Goal: Check status: Check status

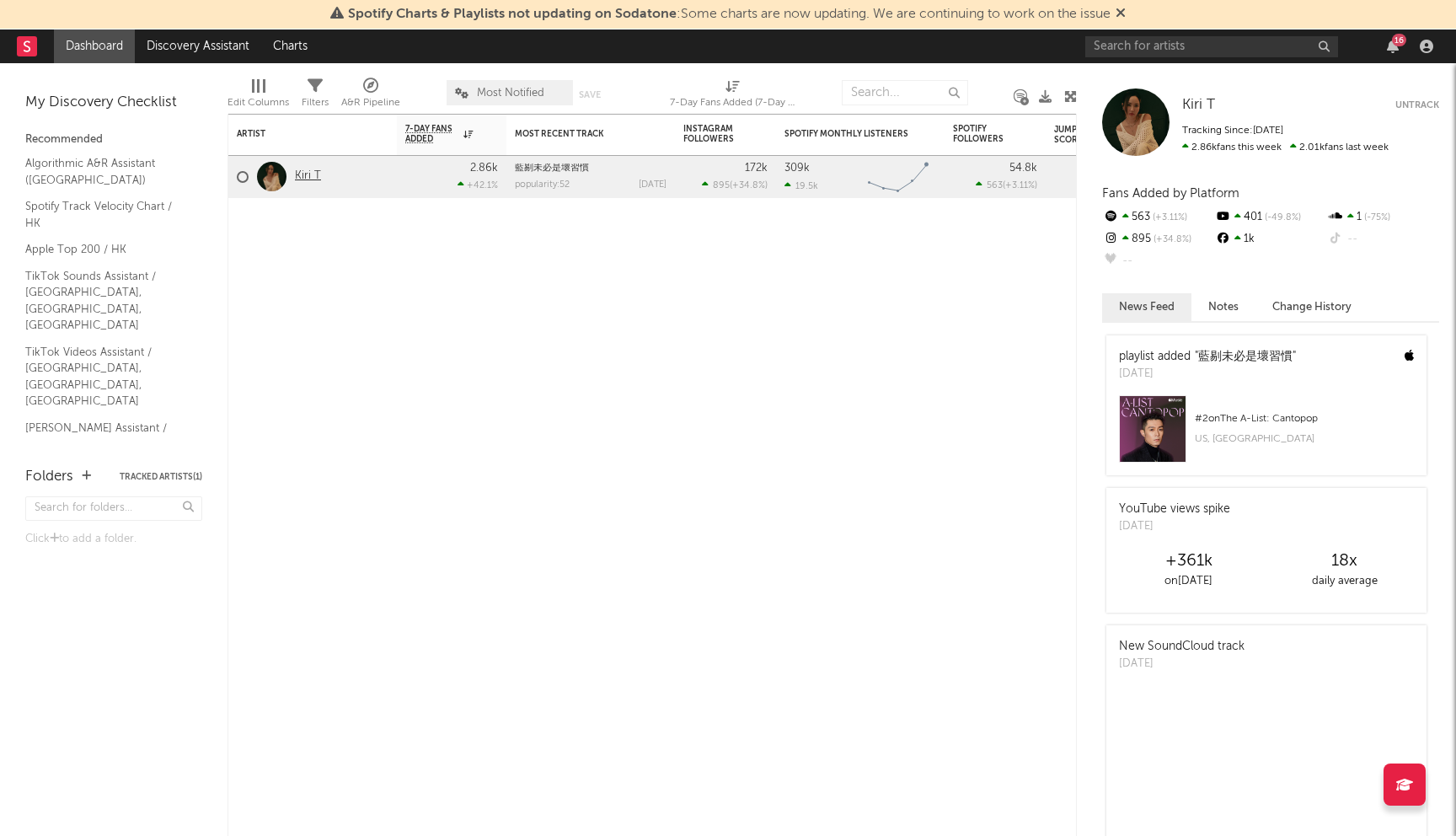
click at [305, 171] on link "Kiri T" at bounding box center [308, 176] width 26 height 14
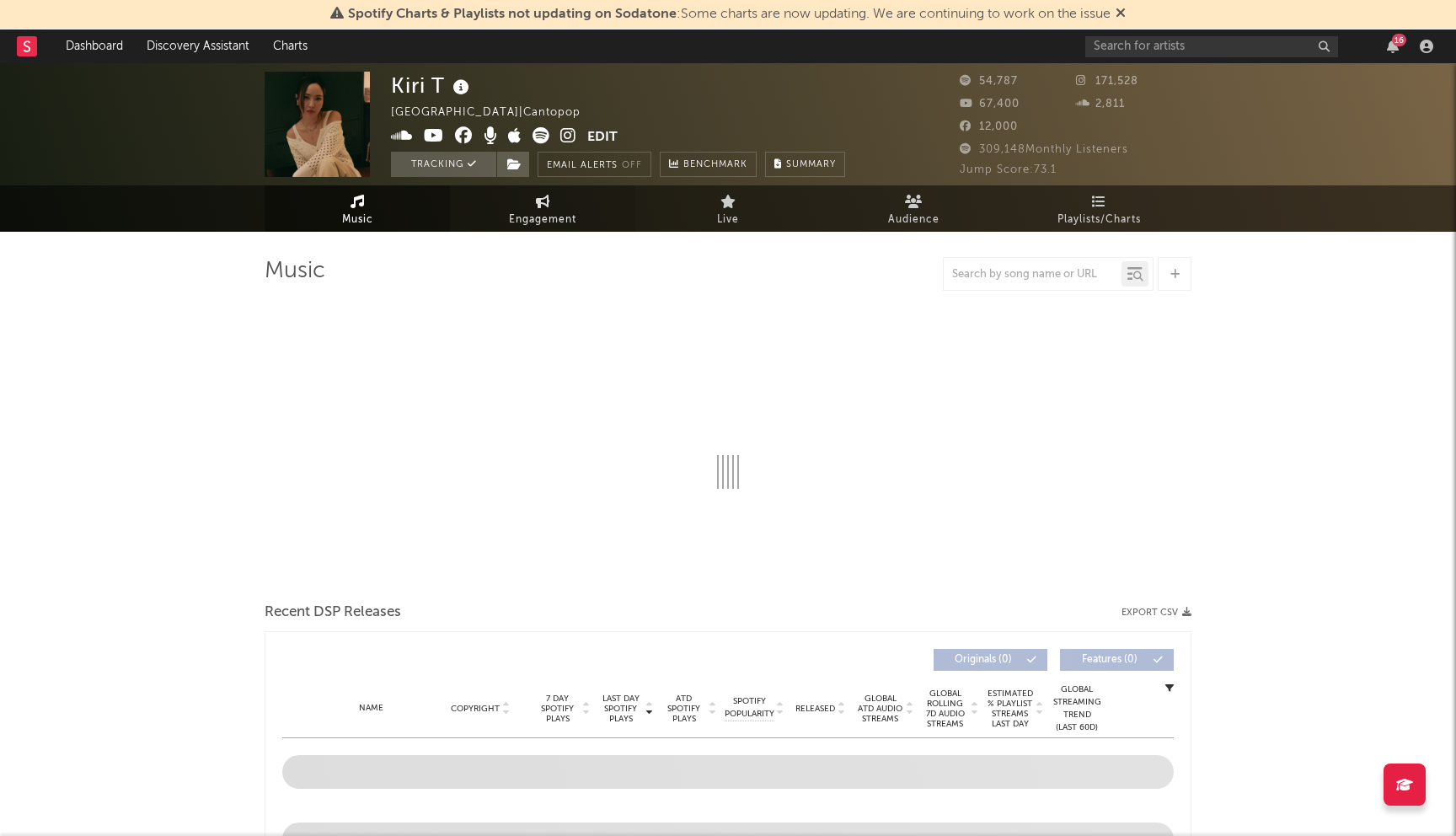
select select "6m"
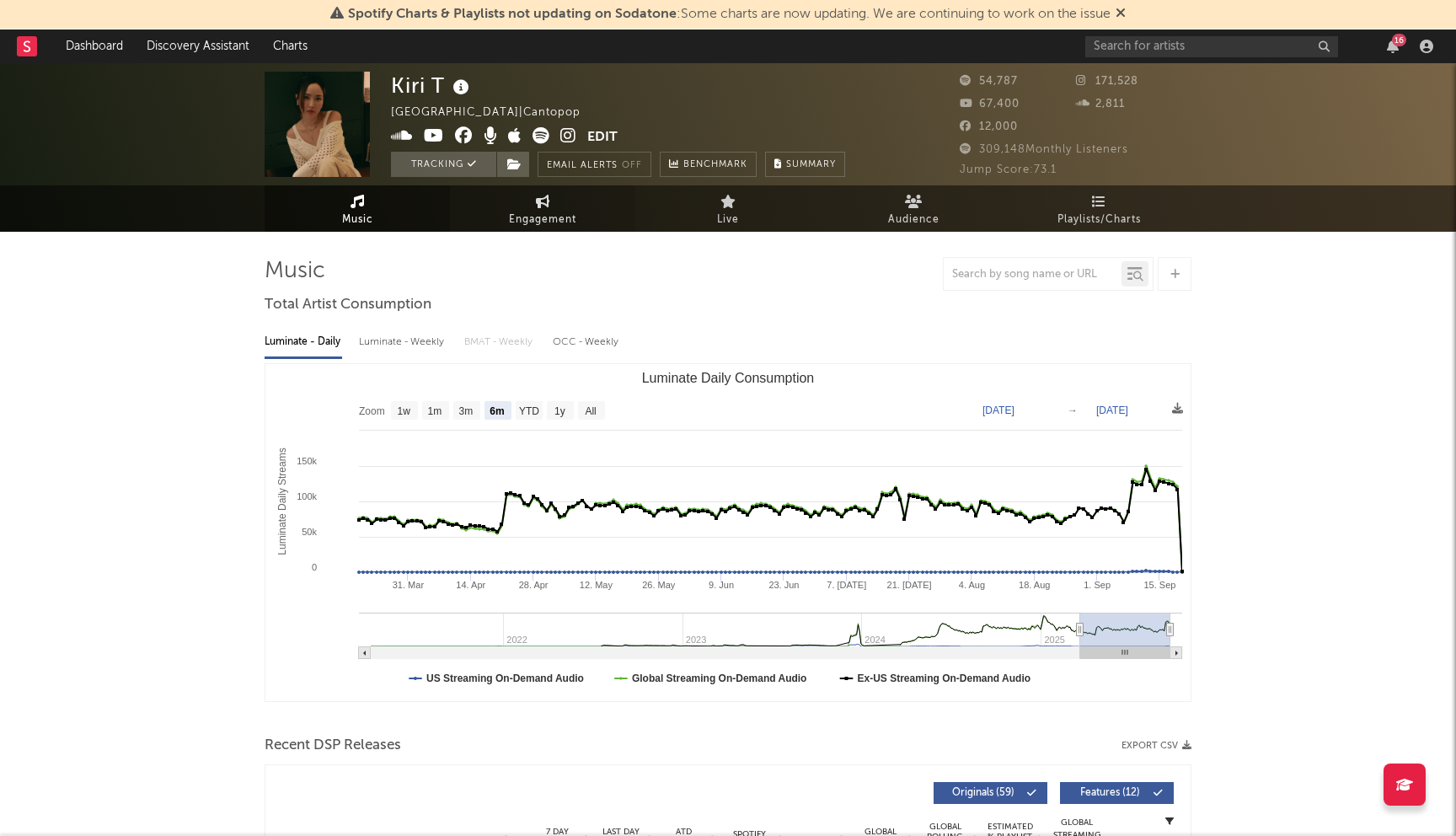
click at [540, 213] on span "Engagement" at bounding box center [543, 220] width 68 height 20
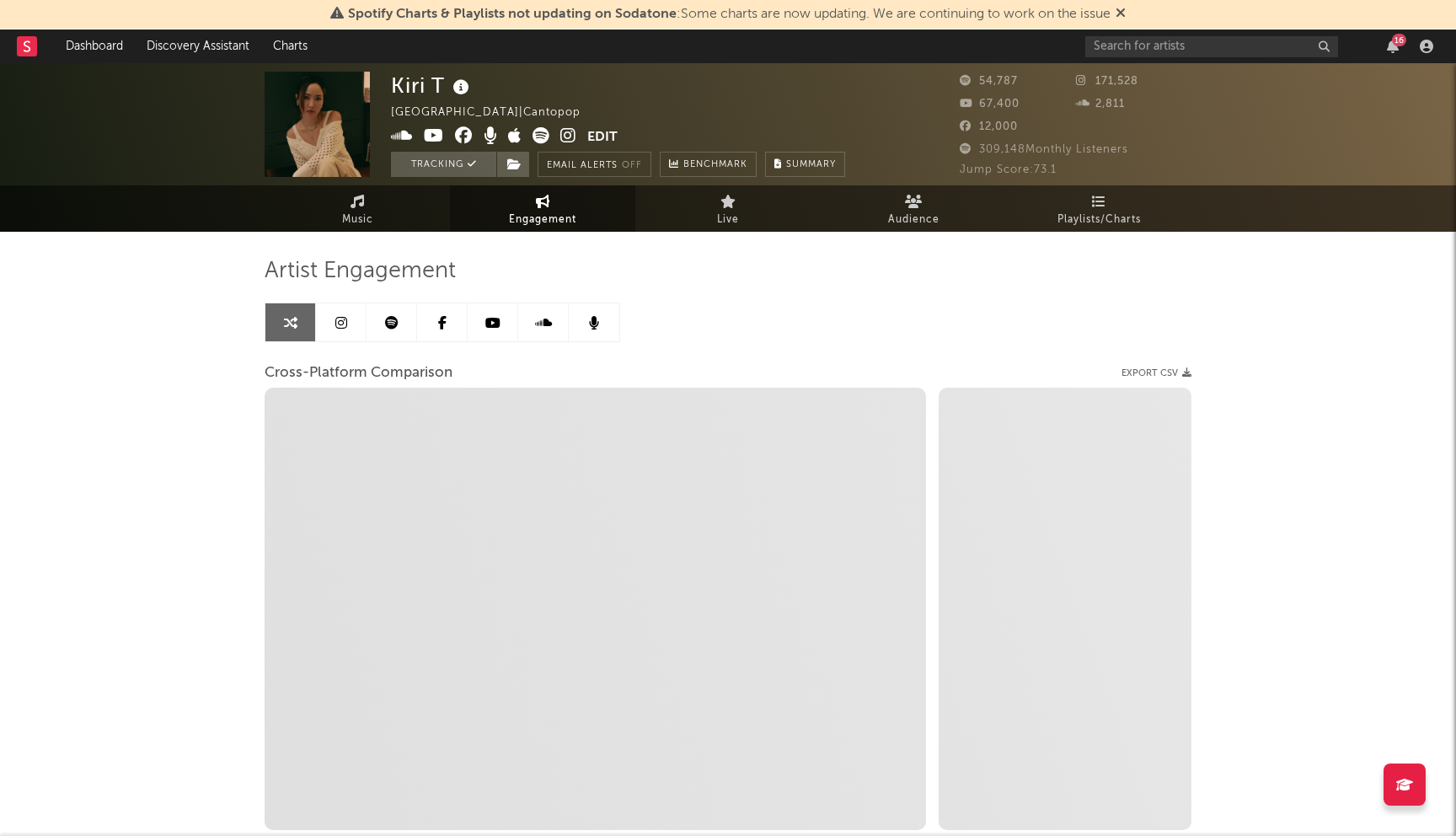
select select "1w"
click at [325, 324] on link at bounding box center [341, 322] width 51 height 38
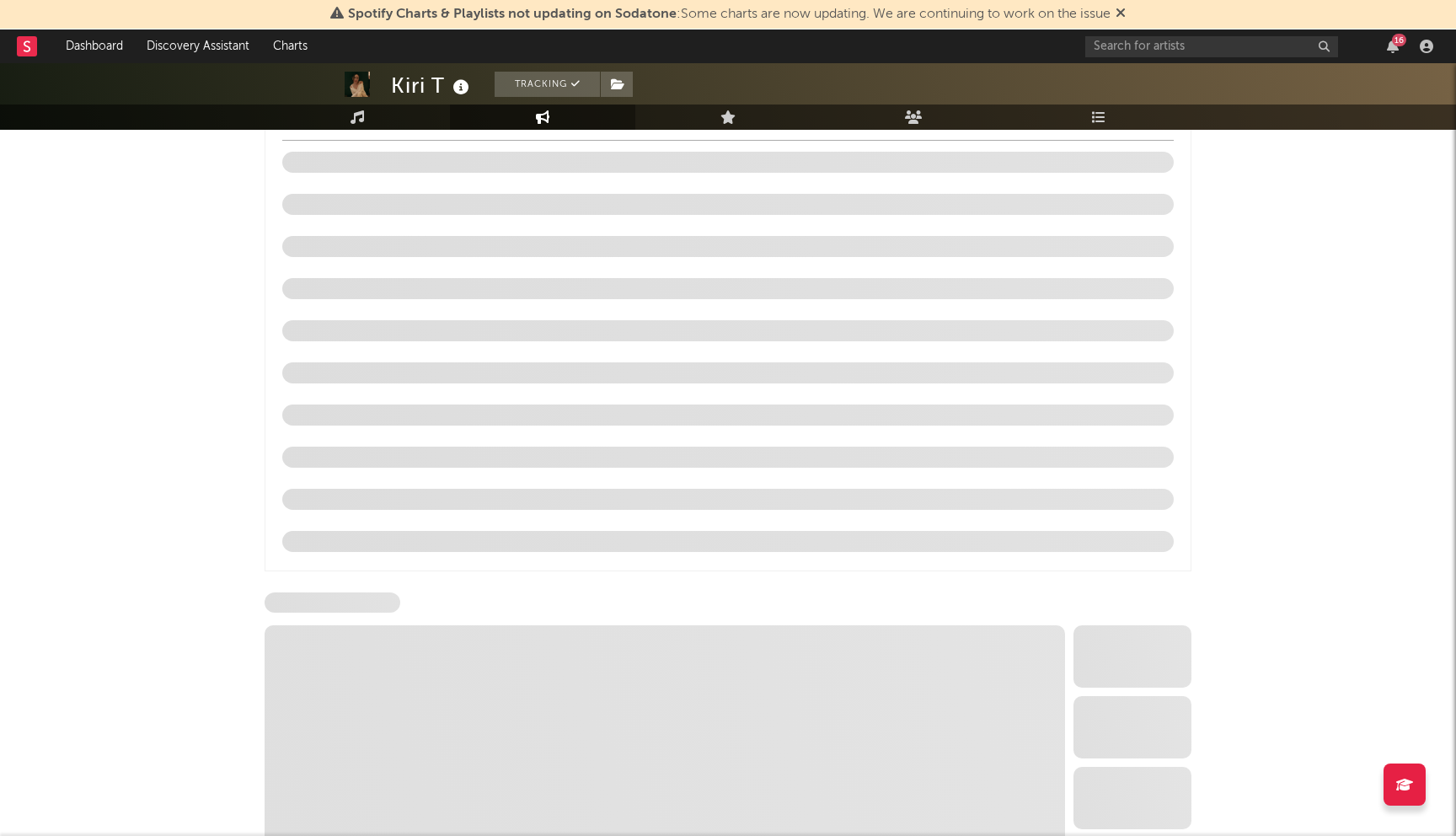
scroll to position [1679, 0]
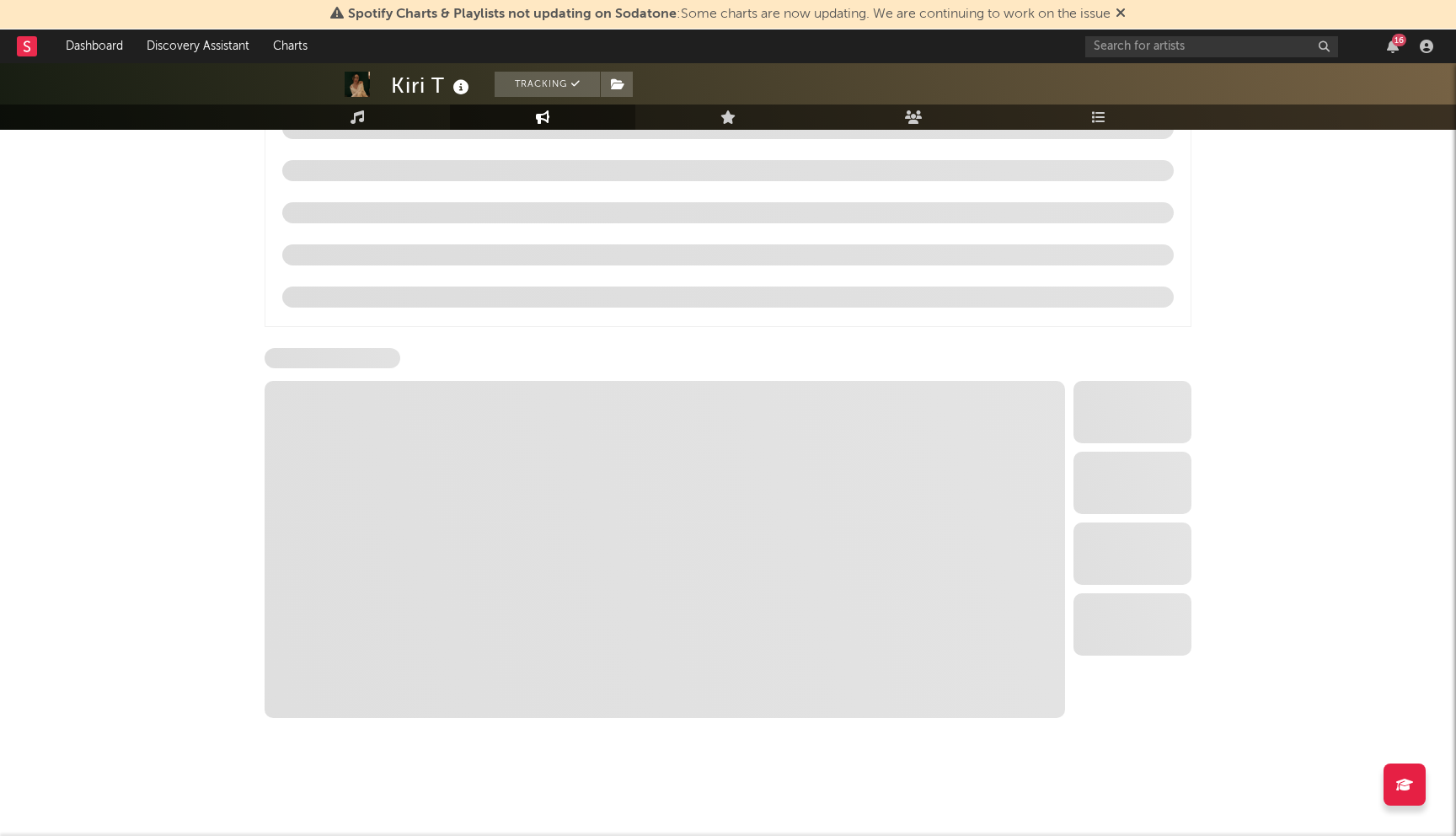
select select "6m"
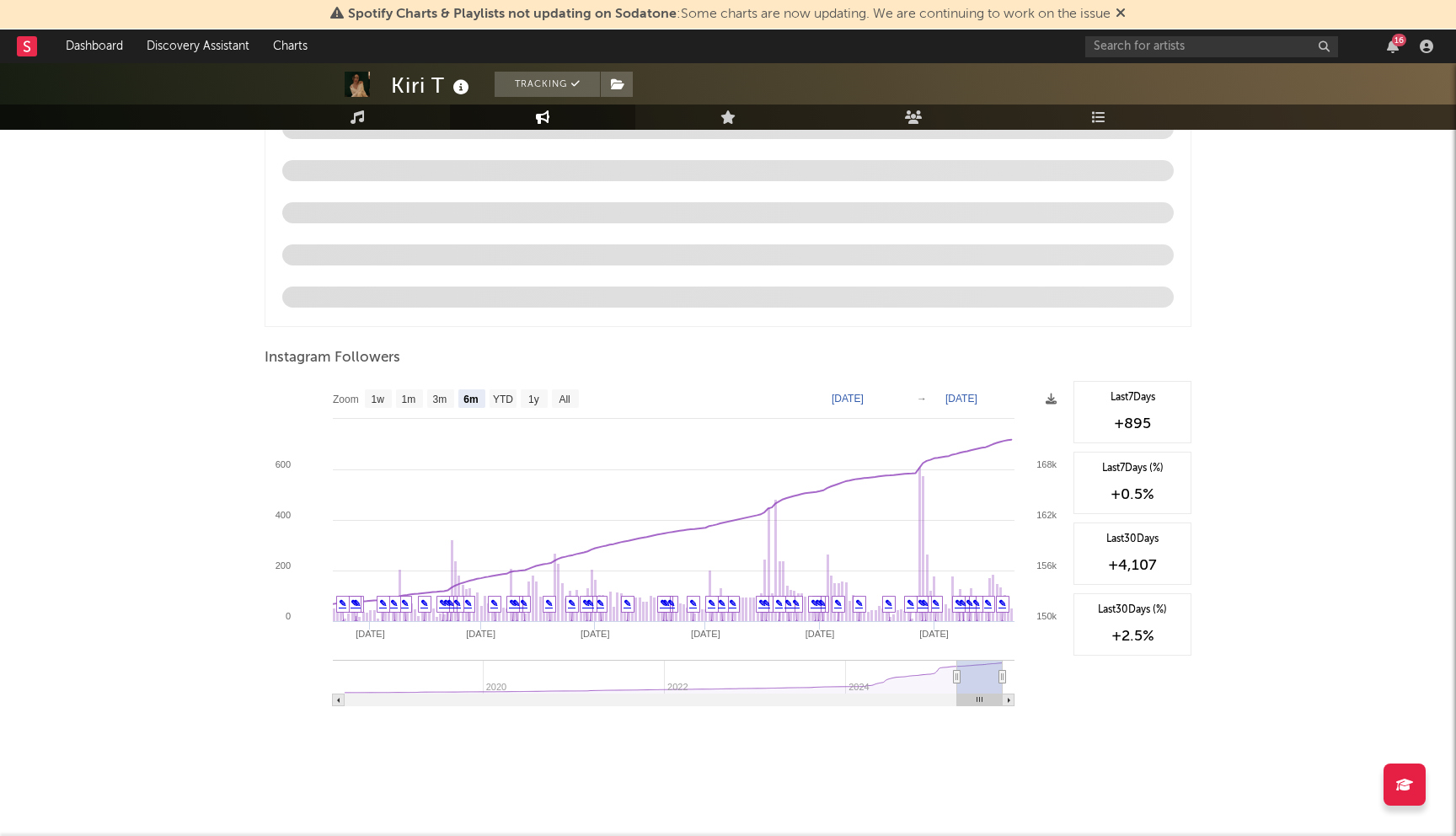
type input "[DATE]"
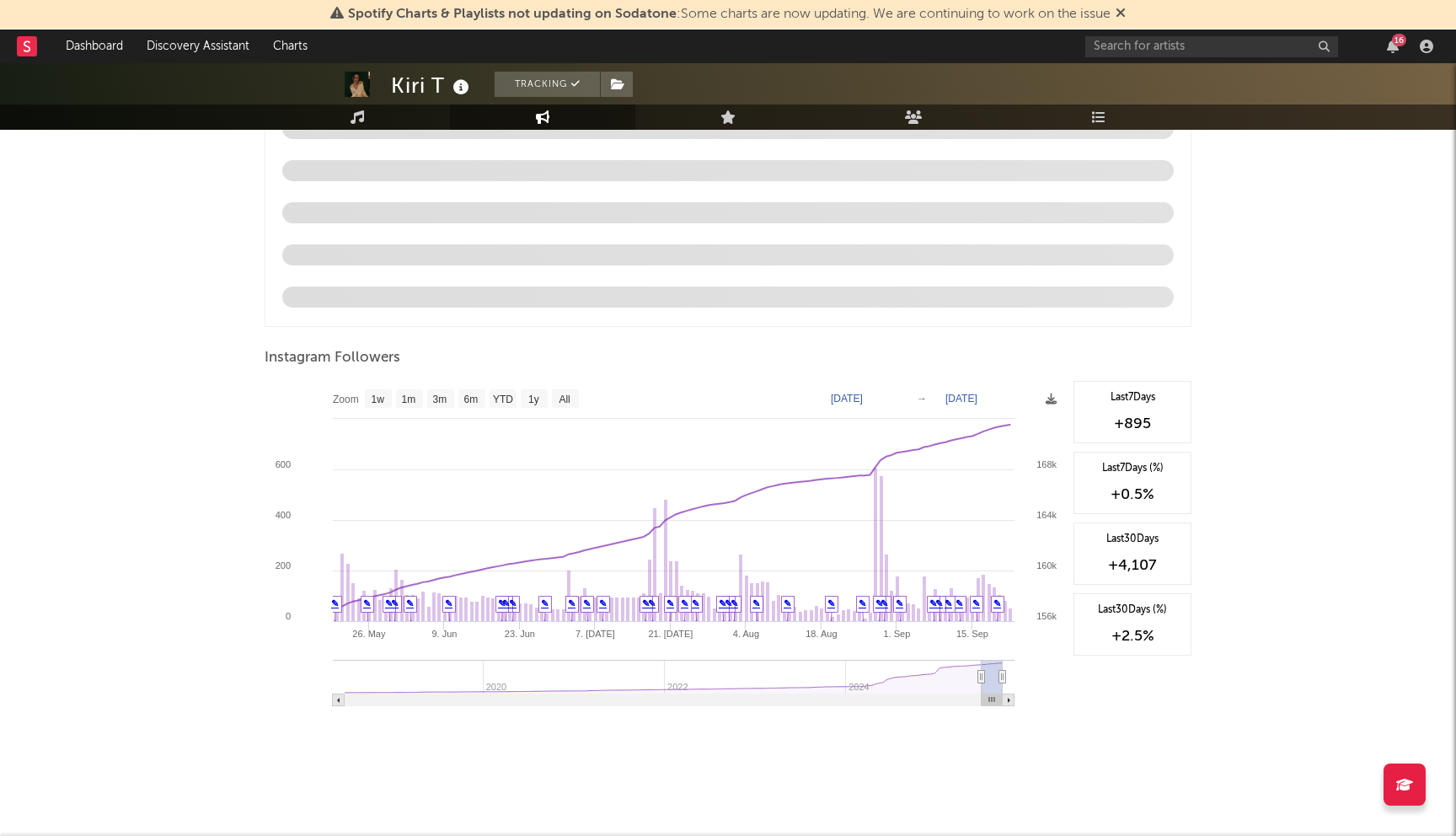
select select "3m"
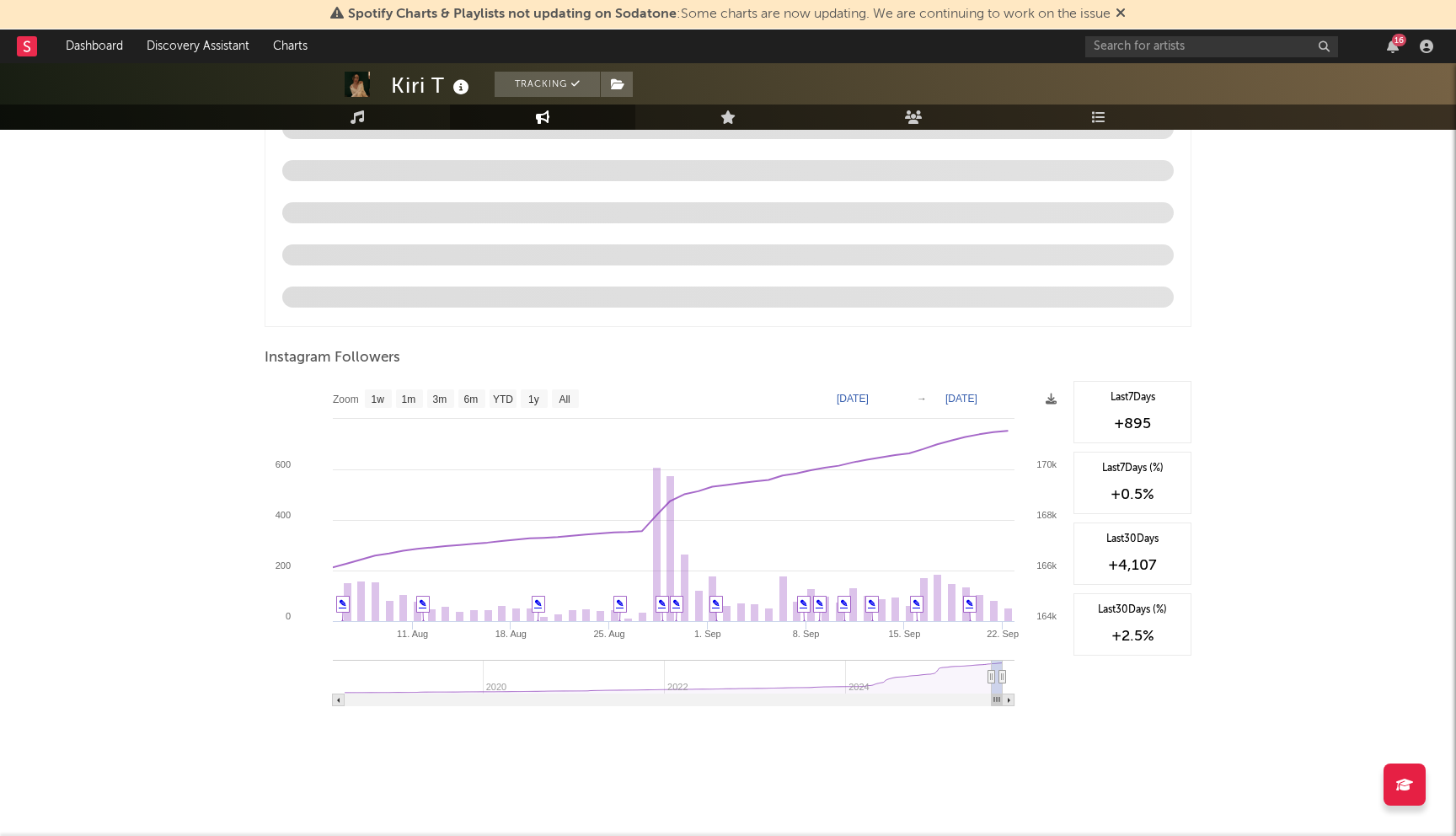
type input "[DATE]"
select select "1m"
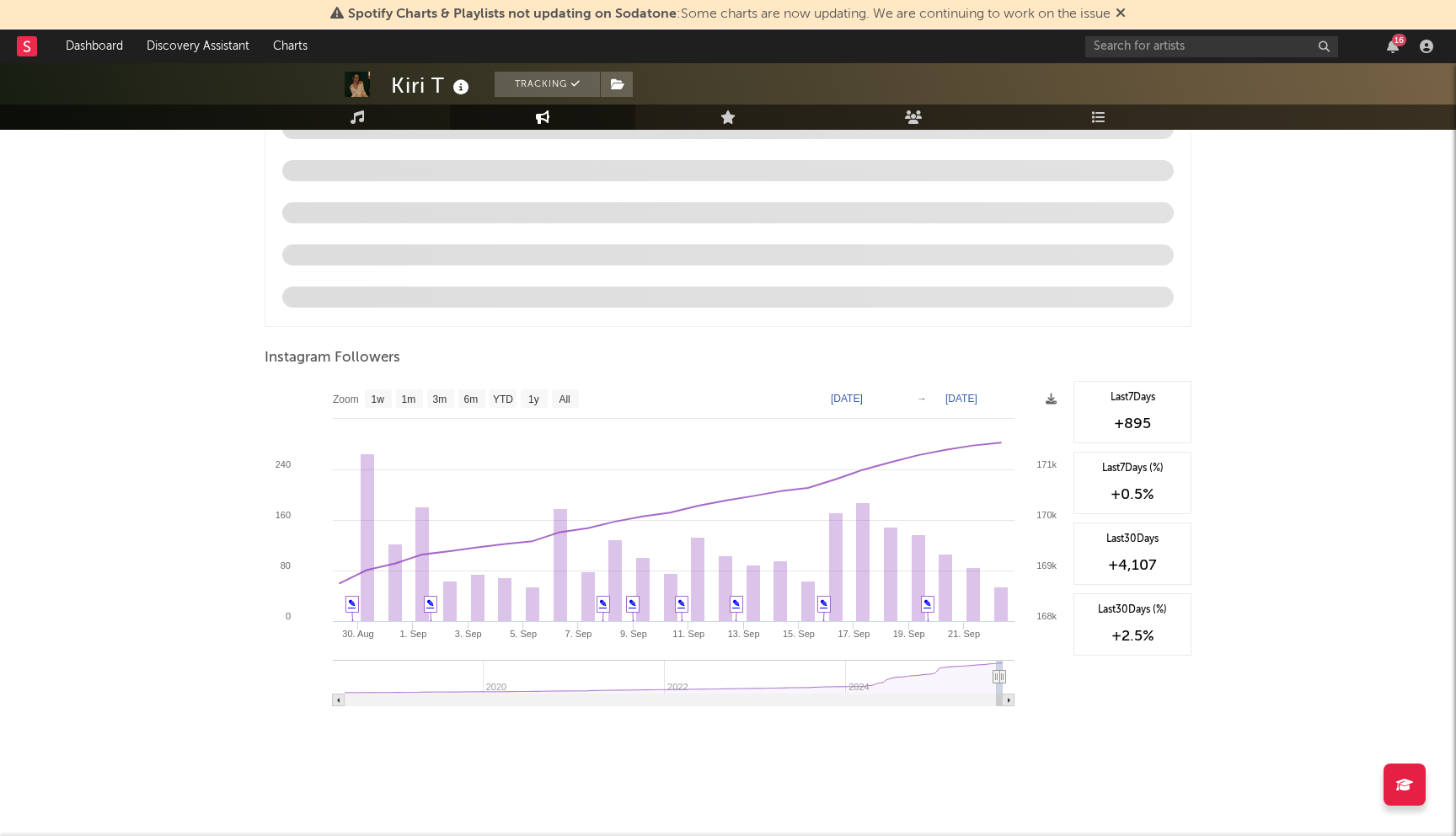
type input "[DATE]"
select select "1m"
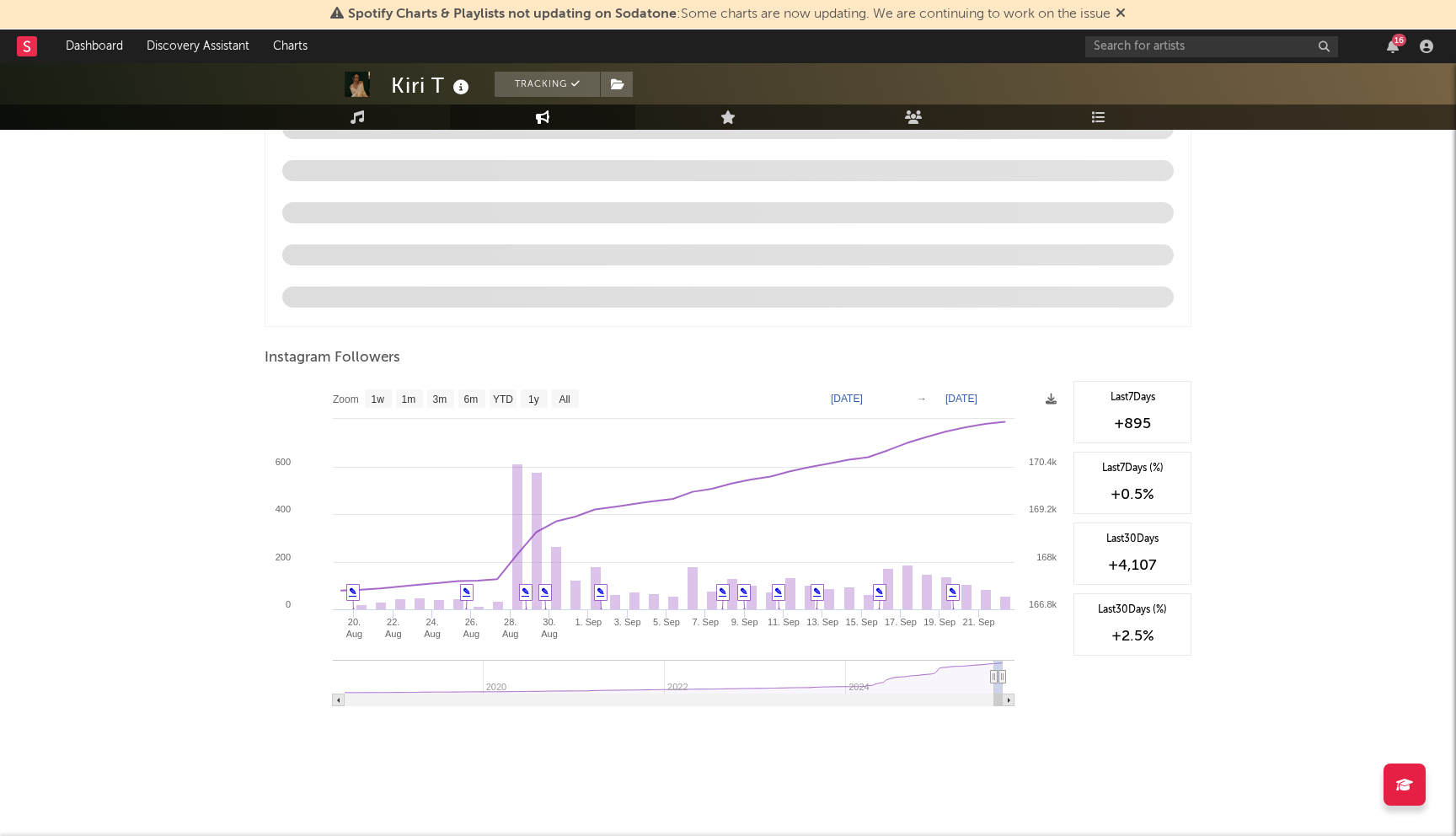
type input "[DATE]"
drag, startPoint x: 957, startPoint y: 675, endPoint x: 993, endPoint y: 678, distance: 36.1
click at [993, 678] on icon at bounding box center [994, 677] width 7 height 13
